Goal: Information Seeking & Learning: Learn about a topic

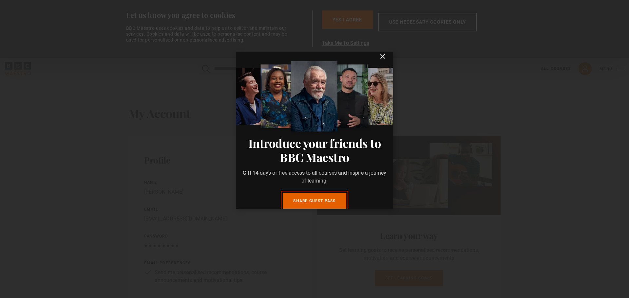
scroll to position [4, 0]
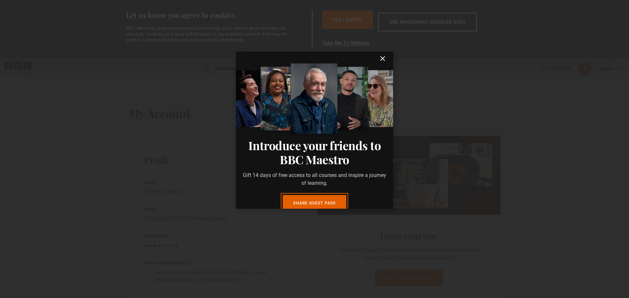
click at [378, 56] on icon "submit" at bounding box center [382, 59] width 8 height 8
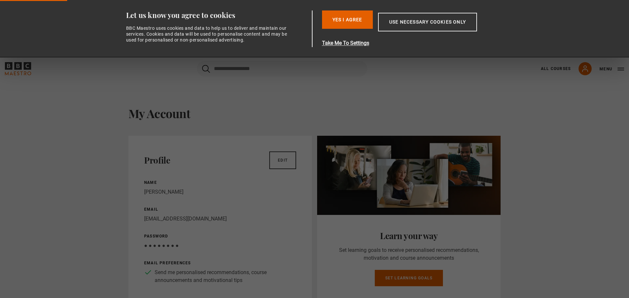
click at [336, 20] on button "Yes I Agree" at bounding box center [347, 19] width 51 height 18
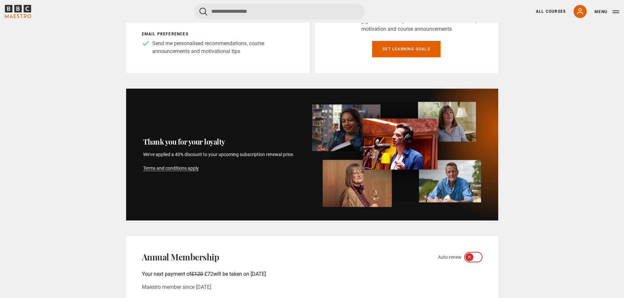
scroll to position [164, 0]
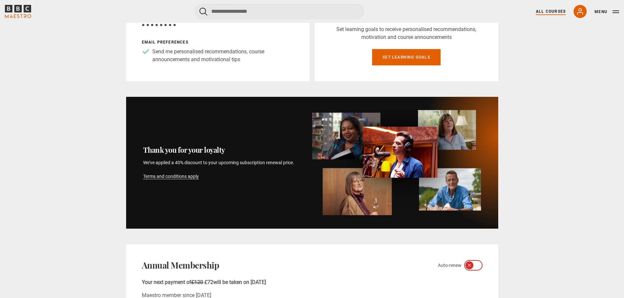
click at [551, 13] on link "All Courses" at bounding box center [551, 12] width 30 height 6
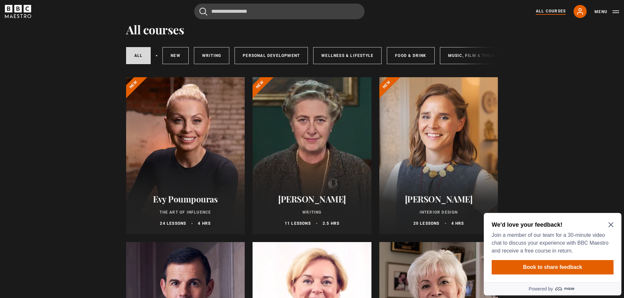
scroll to position [33, 0]
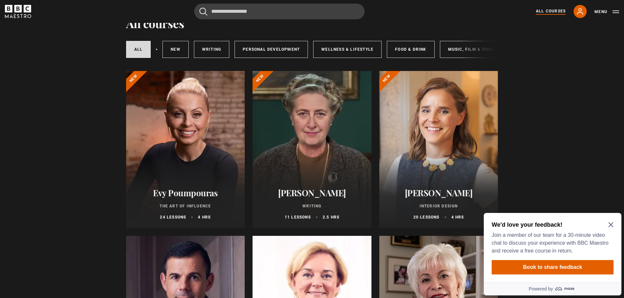
click at [608, 224] on icon "Close Maze Prompt" at bounding box center [610, 224] width 5 height 5
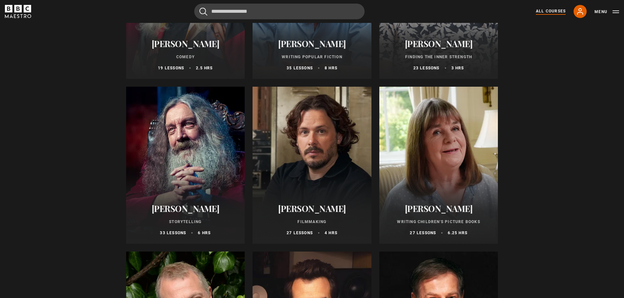
scroll to position [1670, 0]
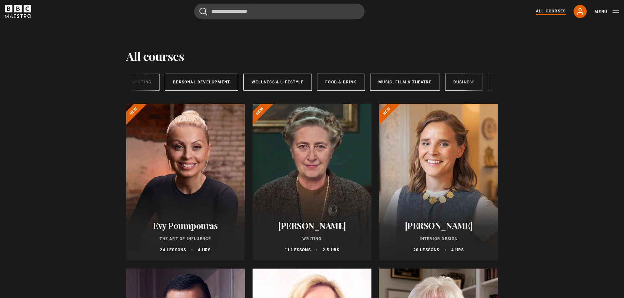
scroll to position [0, 109]
click at [460, 82] on link "Art & Design" at bounding box center [472, 82] width 47 height 17
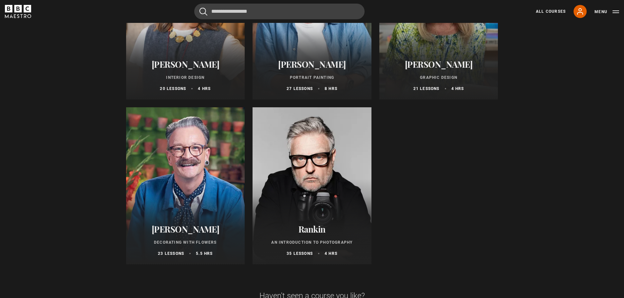
scroll to position [164, 0]
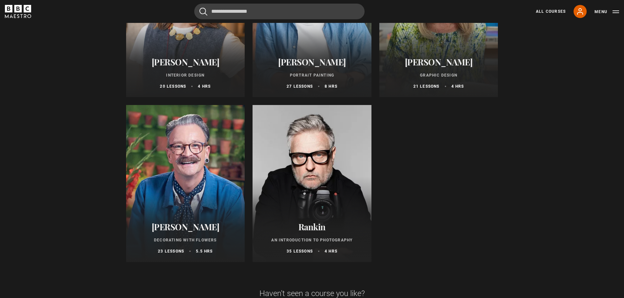
click at [440, 67] on h2 "Paula Scher" at bounding box center [438, 62] width 103 height 10
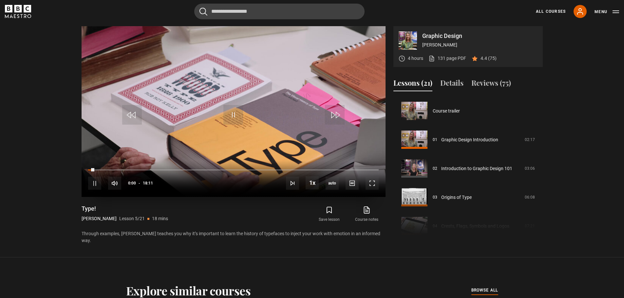
scroll to position [115, 0]
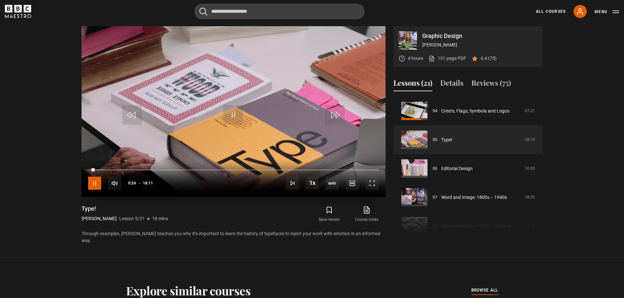
click at [97, 185] on span "Video Player" at bounding box center [94, 183] width 13 height 13
